Goal: Information Seeking & Learning: Learn about a topic

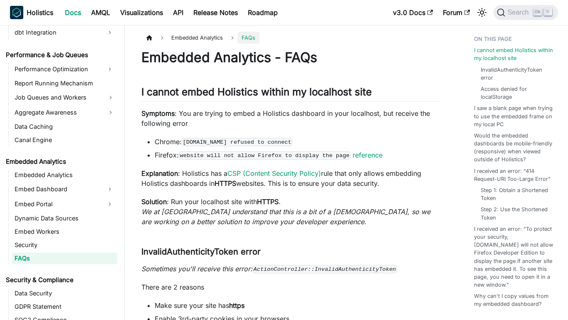
scroll to position [755, 0]
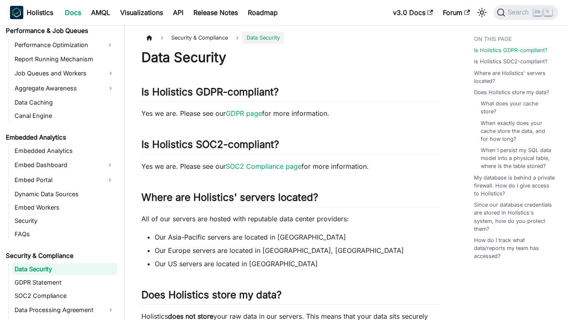
scroll to position [790, 0]
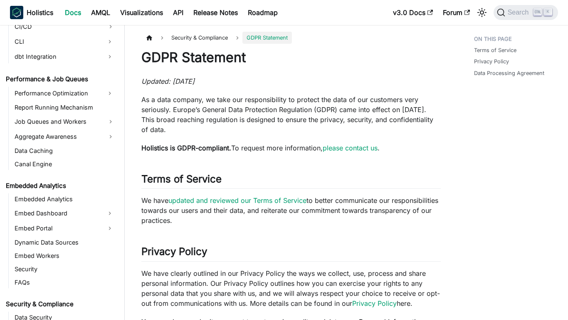
scroll to position [803, 0]
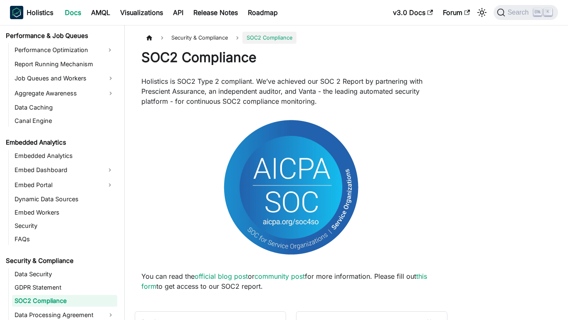
scroll to position [816, 0]
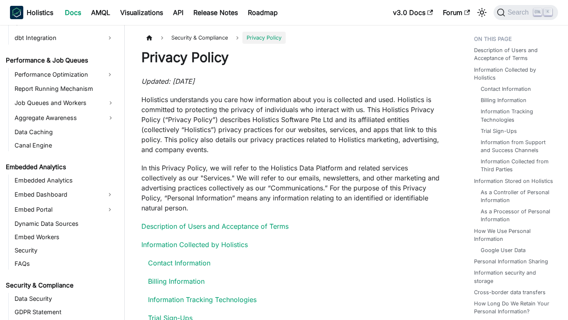
scroll to position [845, 0]
